Goal: Task Accomplishment & Management: Manage account settings

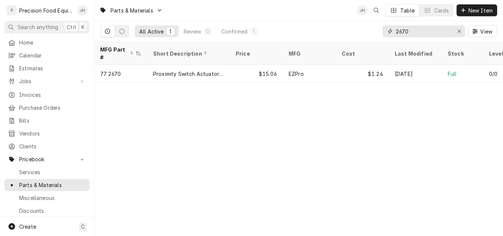
drag, startPoint x: 406, startPoint y: 31, endPoint x: 357, endPoint y: 28, distance: 49.1
click at [366, 31] on div "All Active 1 Review 0 Confirmed 1 2670 View" at bounding box center [298, 31] width 397 height 21
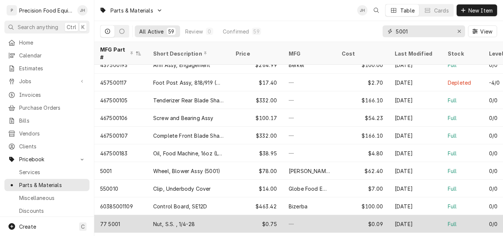
scroll to position [798, 0]
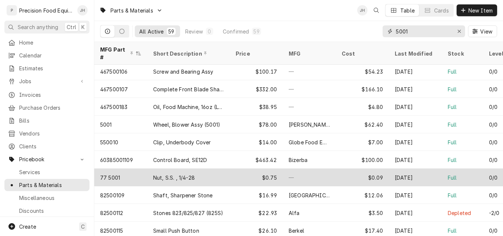
type input "5001"
click at [204, 169] on div "Nut, S.S. , 1/4-28" at bounding box center [188, 178] width 83 height 18
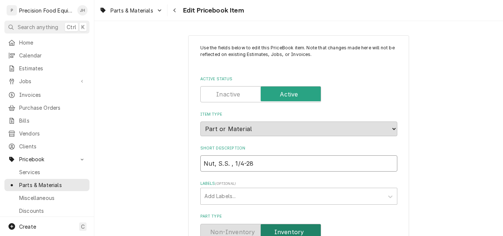
click at [254, 165] on input "Nut, S.S. , 1/4-28" at bounding box center [298, 163] width 197 height 16
type textarea "x"
type input "Nut, S.S. , 1/4-2"
type textarea "x"
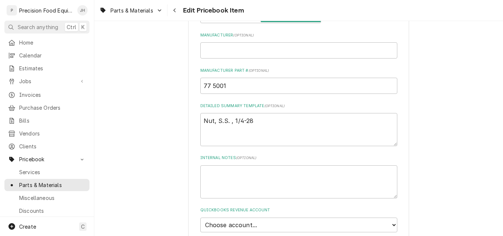
scroll to position [331, 0]
type input "Nut, S.S. , 1/4-20"
click at [255, 120] on textarea "Nut, S.S. , 1/4-28" at bounding box center [298, 129] width 197 height 33
type textarea "x"
type textarea "Nut, S.S. , 1/4-2"
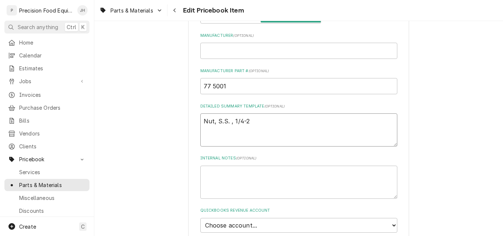
type textarea "x"
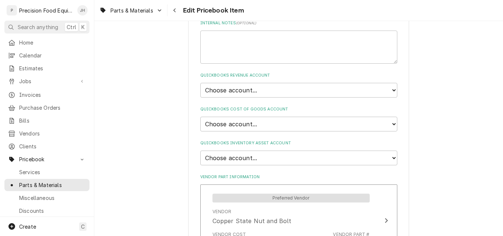
scroll to position [479, 0]
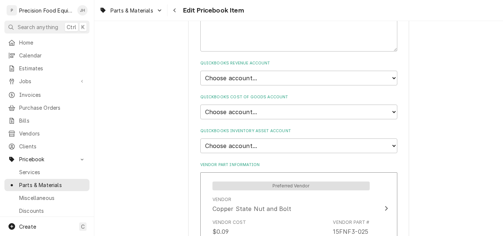
type textarea "Nut, S.S. , 1/4-20"
click at [268, 78] on select "Choose account... Discount Income Misc Income Non taxable issues 46600: Parts a…" at bounding box center [298, 78] width 197 height 15
select select "8000000A-1210141275"
click at [200, 71] on select "Choose account... Discount Income Misc Income Non taxable issues 46600: Parts a…" at bounding box center [298, 78] width 197 height 15
type textarea "x"
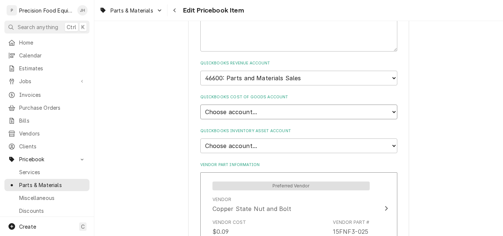
click at [263, 109] on select "Choose account... Loss Expense Loss Expense 11/3/2014 Loss Expense 11/4/2014 Co…" at bounding box center [298, 112] width 197 height 15
select select "80000023-1210145225"
click at [200, 105] on select "Choose account... Loss Expense Loss Expense 11/3/2014 Loss Expense 11/4/2014 Co…" at bounding box center [298, 112] width 197 height 15
type textarea "x"
click at [265, 147] on select "Choose account... Undeposited Funds Inventory Asset Payroll Asset" at bounding box center [298, 145] width 197 height 15
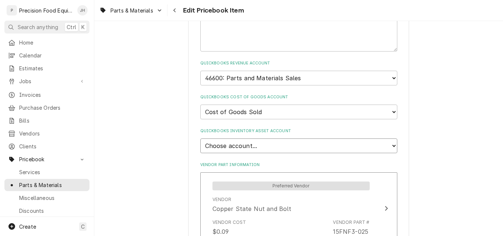
select select "80000022-1210145225"
click at [200, 138] on select "Choose account... Undeposited Funds Inventory Asset Payroll Asset" at bounding box center [298, 145] width 197 height 15
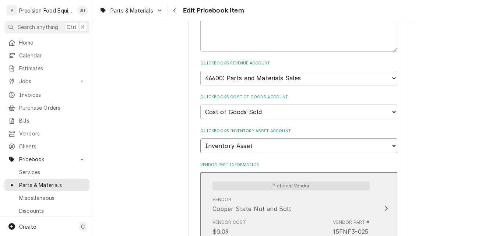
type textarea "x"
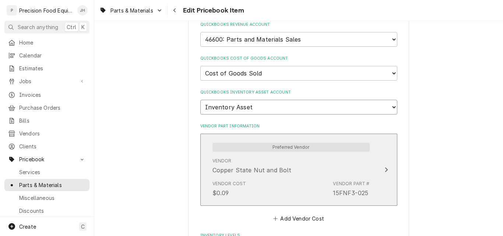
scroll to position [552, 0]
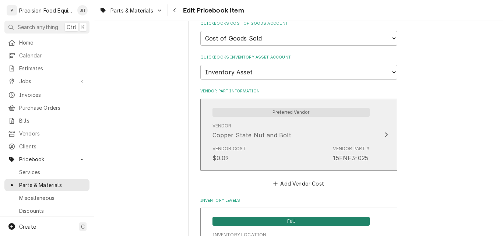
click at [344, 160] on div "15FNF3-025" at bounding box center [350, 158] width 35 height 9
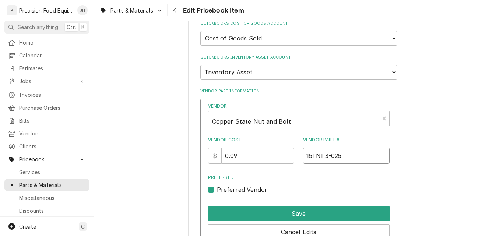
drag, startPoint x: 341, startPoint y: 157, endPoint x: 300, endPoint y: 159, distance: 41.0
click at [303, 159] on input "15FNF3-025" at bounding box center [346, 156] width 87 height 16
drag, startPoint x: 346, startPoint y: 157, endPoint x: 286, endPoint y: 157, distance: 60.0
click at [286, 157] on div "Vendor Cost $ 0.09 Vendor Part # 15FNF3-025" at bounding box center [299, 150] width 182 height 27
paste input "C"
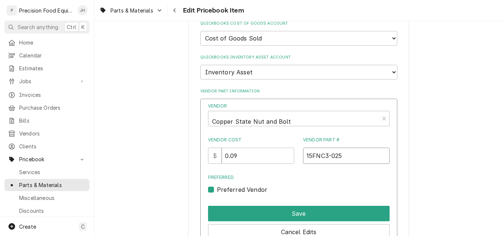
type input "15FNC3-025"
click at [244, 154] on input "0.09" at bounding box center [258, 156] width 73 height 16
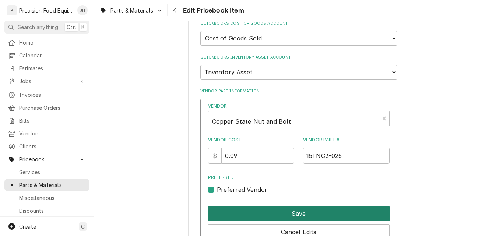
click at [299, 213] on button "Save" at bounding box center [299, 213] width 182 height 15
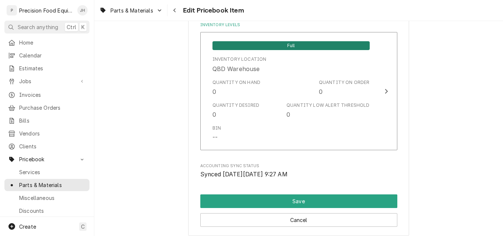
scroll to position [804, 0]
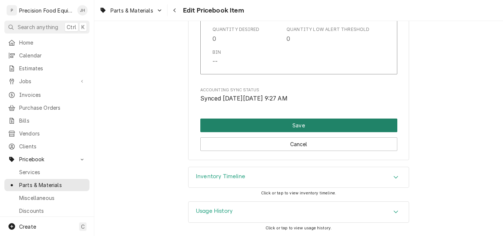
click at [292, 125] on button "Save" at bounding box center [298, 126] width 197 height 14
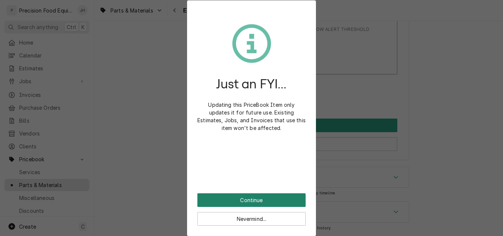
click at [261, 200] on button "Continue" at bounding box center [251, 200] width 108 height 14
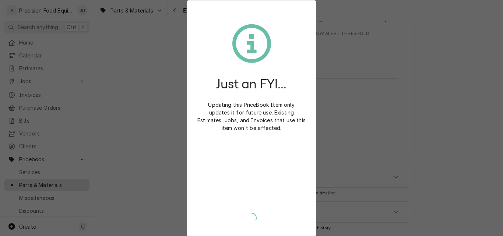
scroll to position [800, 0]
type textarea "x"
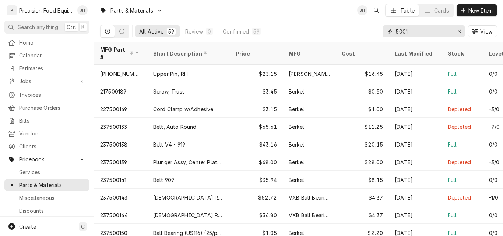
drag, startPoint x: 410, startPoint y: 30, endPoint x: 380, endPoint y: 31, distance: 29.5
click at [380, 31] on div "All Active 59 Review 0 Confirmed 59 5001 View" at bounding box center [298, 31] width 397 height 21
type input "782610"
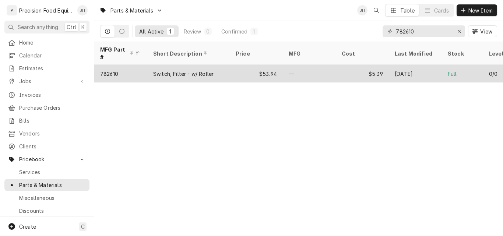
click at [308, 65] on div "—" at bounding box center [309, 74] width 53 height 18
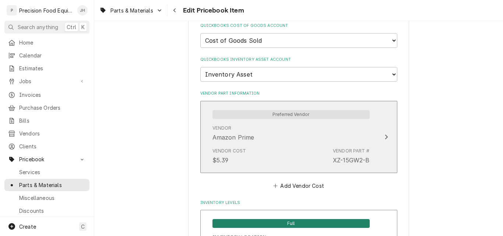
scroll to position [552, 0]
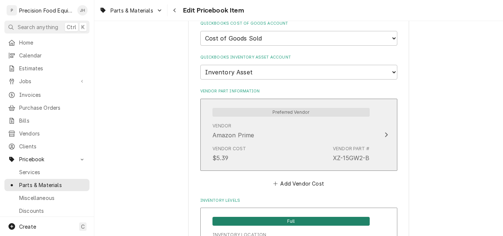
click at [370, 158] on div "Preferred Vendor Vendor Amazon Prime Vendor Cost $5.39 Vendor Part # XZ-15GW2-B" at bounding box center [291, 135] width 169 height 64
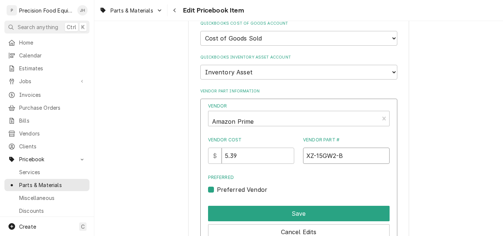
drag, startPoint x: 359, startPoint y: 159, endPoint x: 291, endPoint y: 157, distance: 68.5
click at [291, 157] on div "Vendor Cost $ 5.39 Vendor Part # XZ-15GW2-B" at bounding box center [299, 150] width 182 height 27
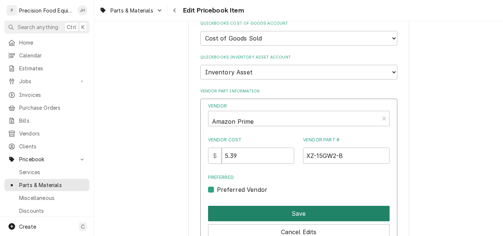
click at [333, 213] on button "Save" at bounding box center [299, 213] width 182 height 15
type textarea "x"
